Goal: Information Seeking & Learning: Check status

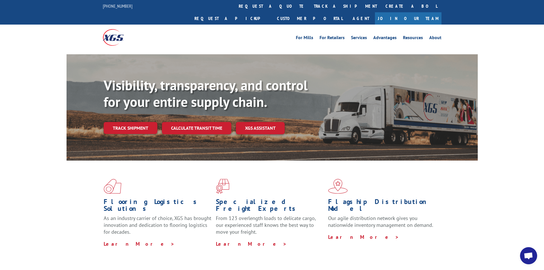
click at [309, 4] on link "track a shipment" at bounding box center [345, 6] width 72 height 12
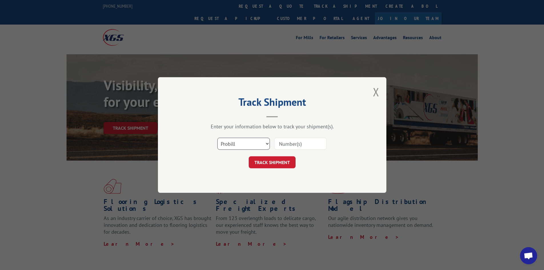
click at [237, 147] on select "Select category... Probill BOL PO" at bounding box center [243, 144] width 53 height 12
select select "bol"
click at [217, 138] on select "Select category... Probill BOL PO" at bounding box center [243, 144] width 53 height 12
paste input "2553134"
type input "2553134"
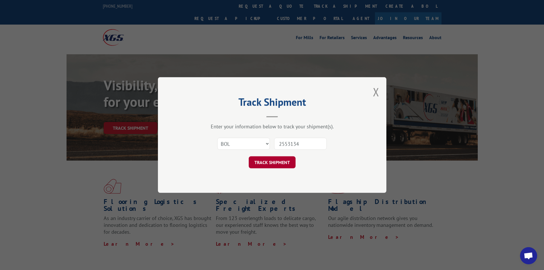
click at [282, 156] on button "TRACK SHIPMENT" at bounding box center [272, 162] width 47 height 12
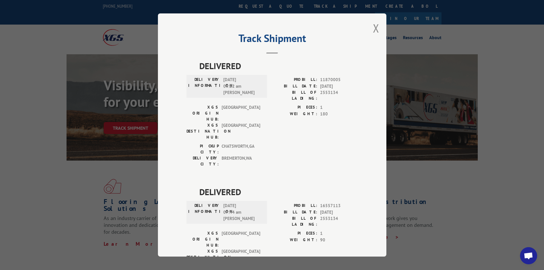
drag, startPoint x: 375, startPoint y: 30, endPoint x: 362, endPoint y: 30, distance: 13.1
click at [374, 30] on button "Close modal" at bounding box center [376, 28] width 6 height 15
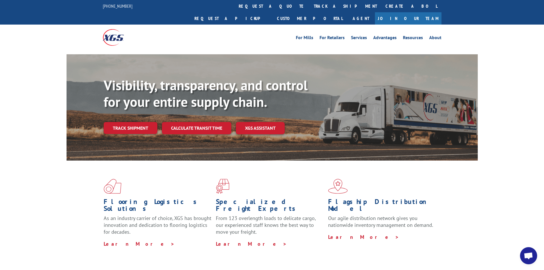
click at [257, 250] on div "Flooring Logistics Solutions As an industry carrier of choice, XGS has brought …" at bounding box center [272, 217] width 544 height 115
click at [517, 173] on div "Flooring Logistics Solutions As an industry carrier of choice, XGS has brought …" at bounding box center [272, 217] width 544 height 115
